Goal: Task Accomplishment & Management: Complete application form

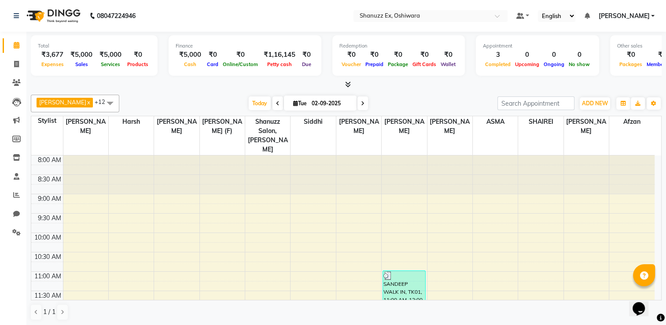
scroll to position [176, 0]
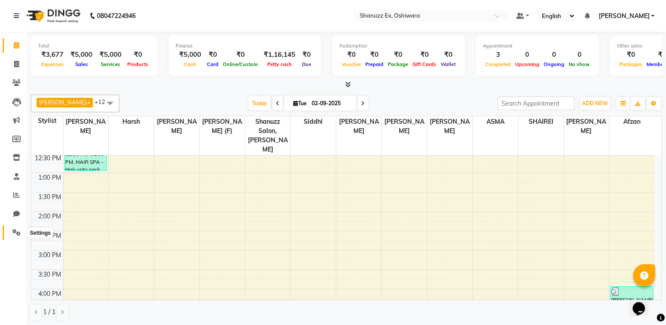
click at [17, 230] on icon at bounding box center [16, 232] width 8 height 7
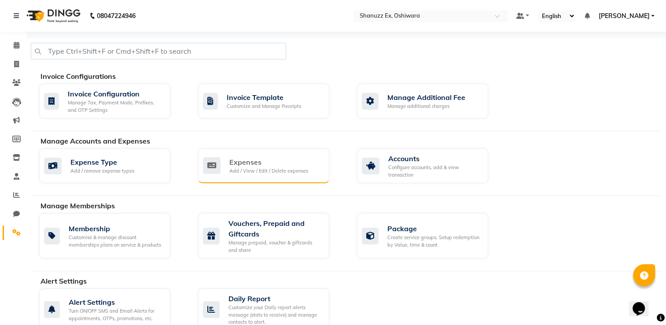
click at [214, 162] on icon at bounding box center [212, 165] width 18 height 17
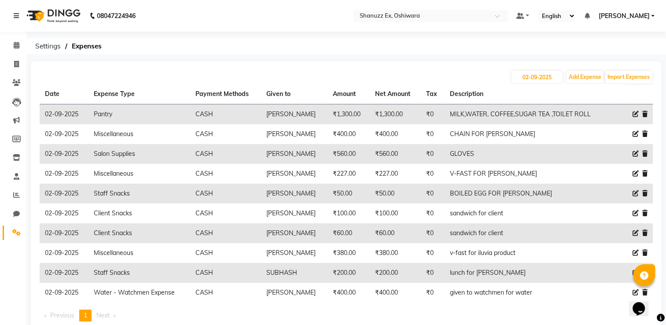
scroll to position [25, 0]
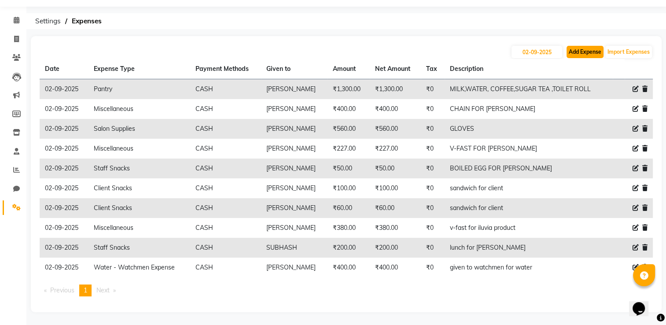
click at [587, 48] on button "Add Expense" at bounding box center [585, 52] width 37 height 12
select select "1"
select select "7357"
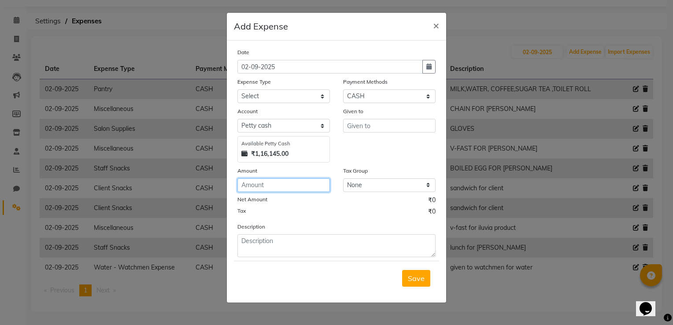
click at [251, 189] on input "number" at bounding box center [283, 185] width 92 height 14
type input "100"
click at [280, 95] on select "Select Advance Salary Client Snacks Electricity Bill Marketing Maintenance Misc…" at bounding box center [283, 96] width 92 height 14
select select "22673"
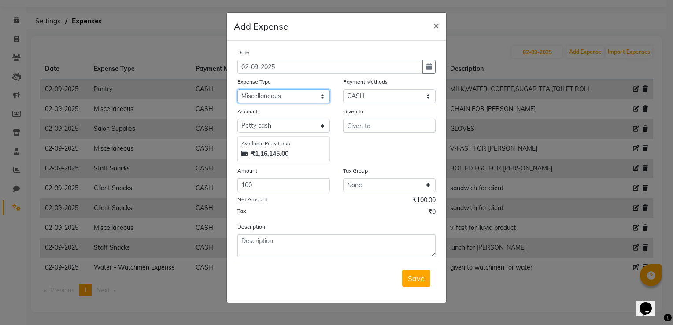
click at [237, 90] on select "Select Advance Salary Client Snacks Electricity Bill Marketing Maintenance Misc…" at bounding box center [283, 96] width 92 height 14
click at [350, 126] on input "text" at bounding box center [389, 126] width 92 height 14
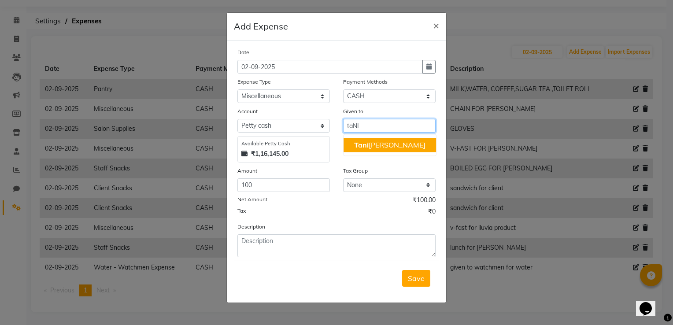
click at [372, 150] on button "Tani [PERSON_NAME]" at bounding box center [389, 145] width 92 height 14
type input "[PERSON_NAME]"
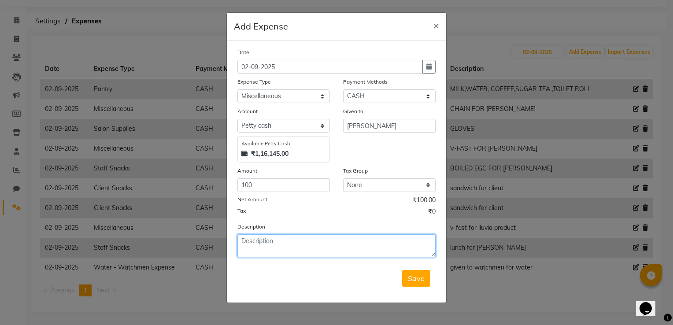
click at [273, 245] on textarea at bounding box center [336, 245] width 198 height 23
type textarea "V-FAST"
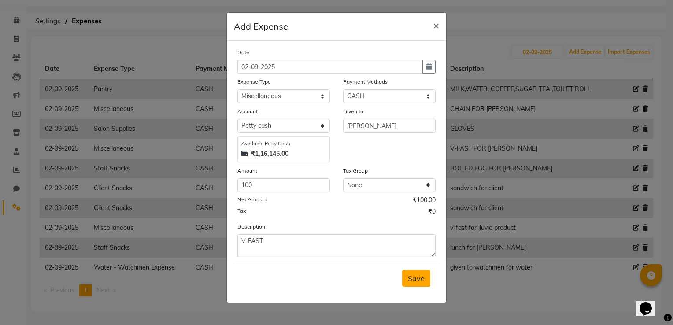
click at [418, 279] on span "Save" at bounding box center [416, 278] width 17 height 9
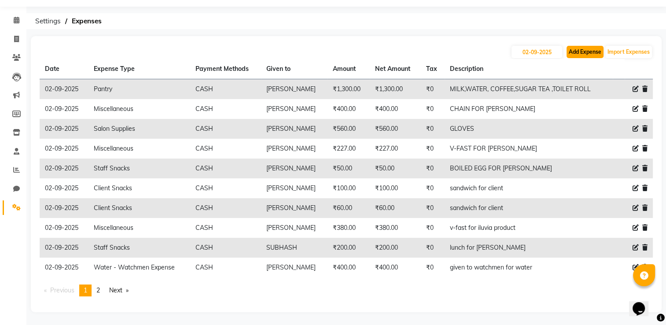
click at [590, 53] on button "Add Expense" at bounding box center [585, 52] width 37 height 12
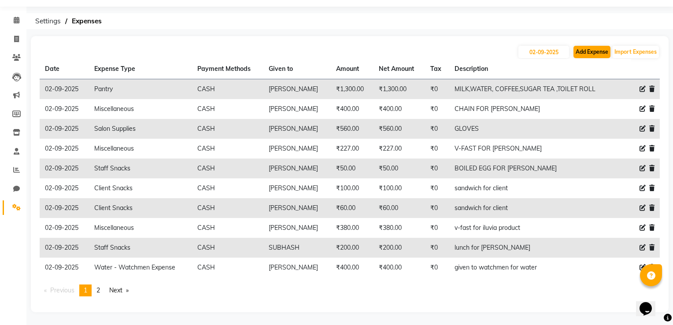
select select "1"
select select "7357"
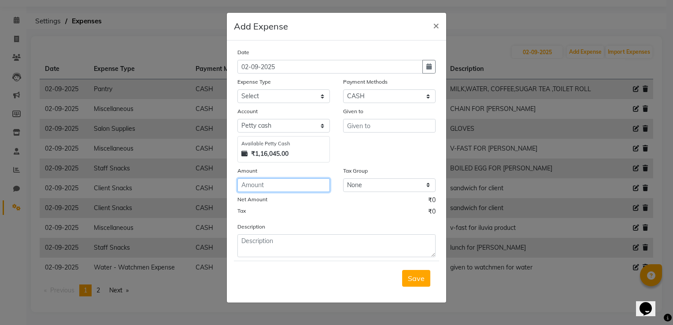
click at [244, 188] on input "number" at bounding box center [283, 185] width 92 height 14
type input "410"
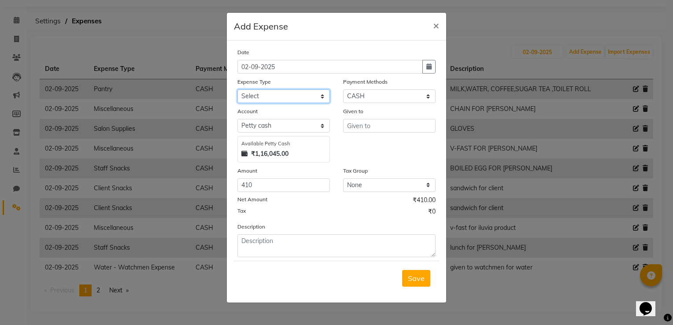
click at [258, 103] on select "Select Advance Salary Client Snacks Electricity Bill Marketing Maintenance Misc…" at bounding box center [283, 96] width 92 height 14
select select "22675"
click at [237, 90] on select "Select Advance Salary Client Snacks Electricity Bill Marketing Maintenance Misc…" at bounding box center [283, 96] width 92 height 14
click at [368, 130] on input "text" at bounding box center [389, 126] width 92 height 14
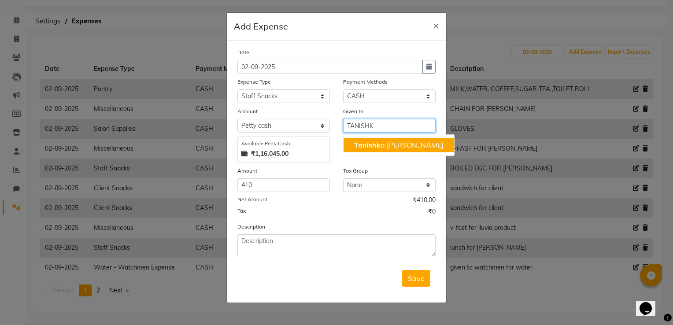
click at [361, 141] on span "Tanishk" at bounding box center [367, 144] width 26 height 9
type input "[PERSON_NAME]"
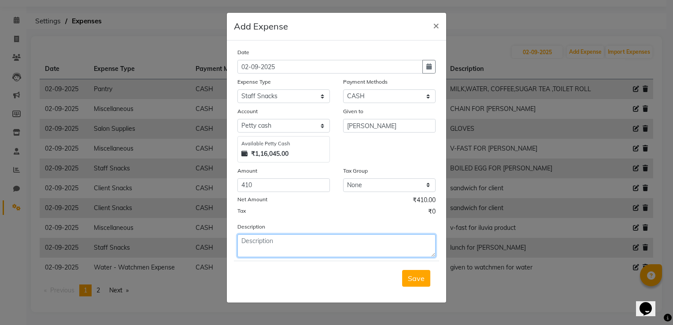
click at [245, 250] on textarea at bounding box center [336, 245] width 198 height 23
type textarea "C"
type textarea "CHOCOLATE SANDWICH FOR SIR"
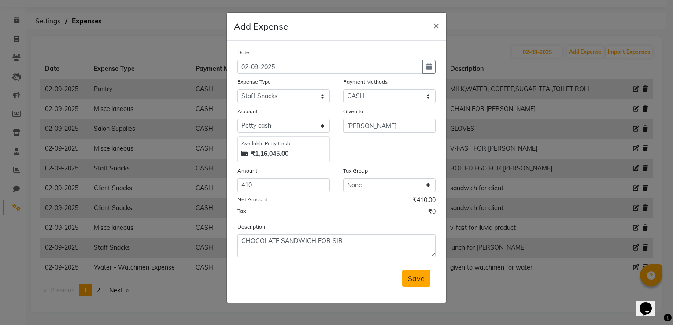
click at [416, 287] on button "Save" at bounding box center [416, 278] width 28 height 17
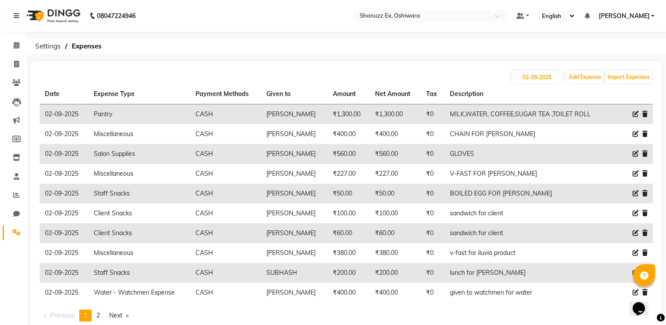
click at [597, 266] on td "lunch for [PERSON_NAME]" at bounding box center [529, 273] width 168 height 20
click at [19, 44] on icon at bounding box center [17, 45] width 6 height 7
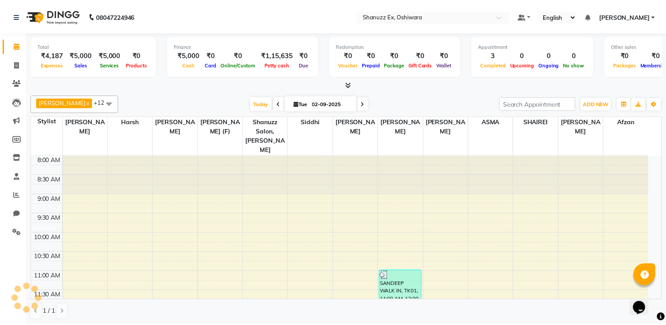
scroll to position [328, 0]
